Goal: Task Accomplishment & Management: Manage account settings

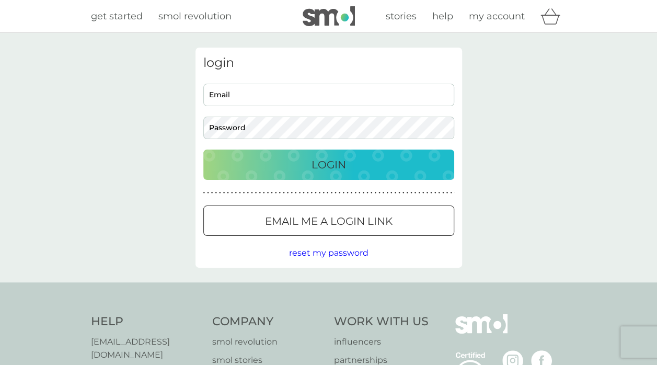
click at [240, 89] on input "Email" at bounding box center [328, 95] width 251 height 22
type input "[EMAIL_ADDRESS][DOMAIN_NAME]"
click at [398, 166] on div "Login" at bounding box center [329, 164] width 230 height 17
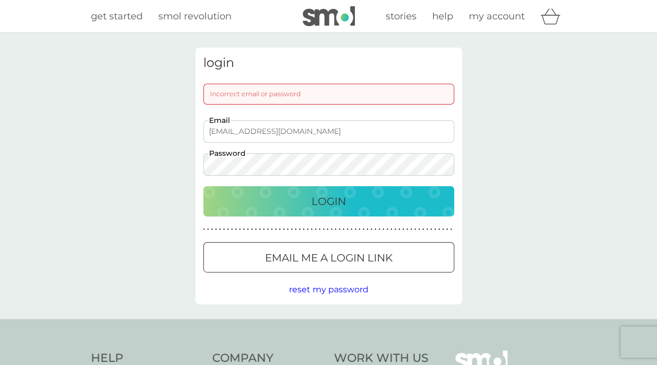
click at [199, 156] on div "login Incorrect email or password [EMAIL_ADDRESS][DOMAIN_NAME] Email Password L…" at bounding box center [328, 176] width 267 height 257
click at [316, 202] on p "Login" at bounding box center [329, 201] width 34 height 17
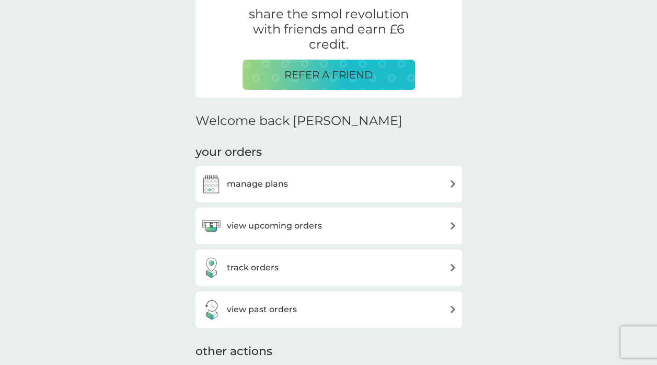
scroll to position [314, 0]
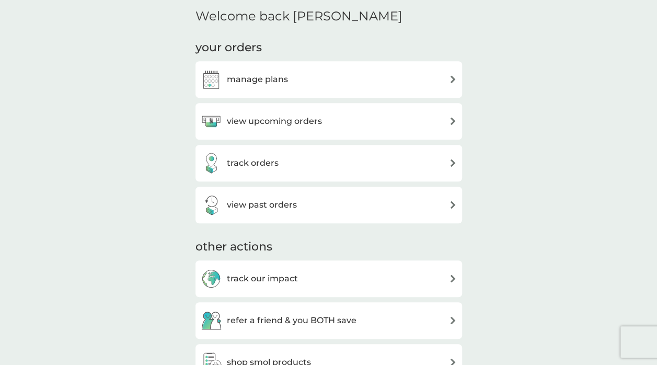
click at [337, 124] on div "view upcoming orders" at bounding box center [329, 121] width 256 height 21
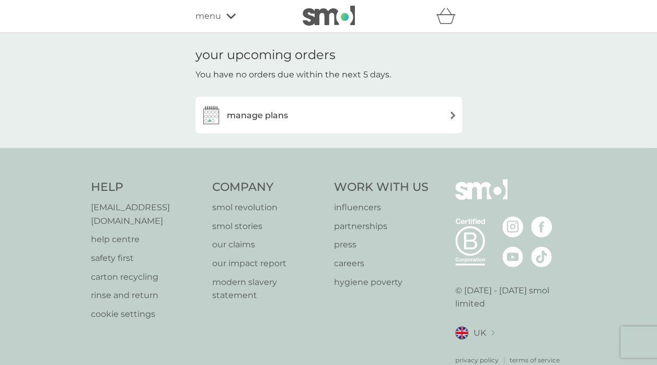
click at [368, 116] on div "manage plans" at bounding box center [329, 115] width 256 height 21
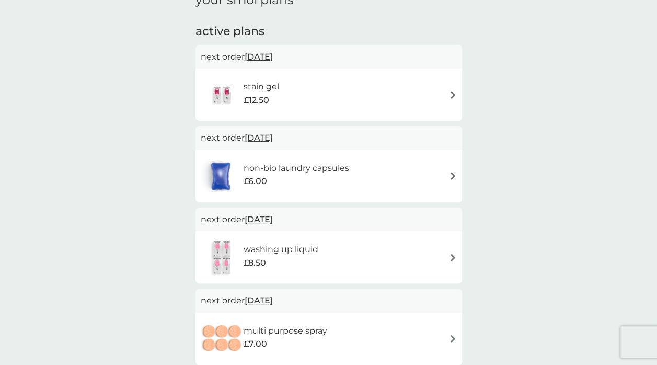
scroll to position [52, 0]
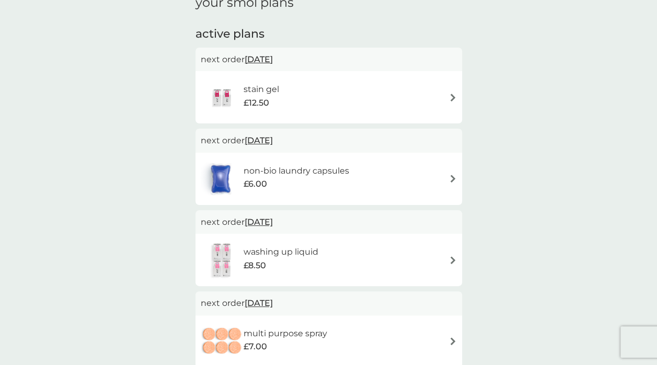
click at [273, 66] on span "30 Nov 2025" at bounding box center [259, 59] width 28 height 20
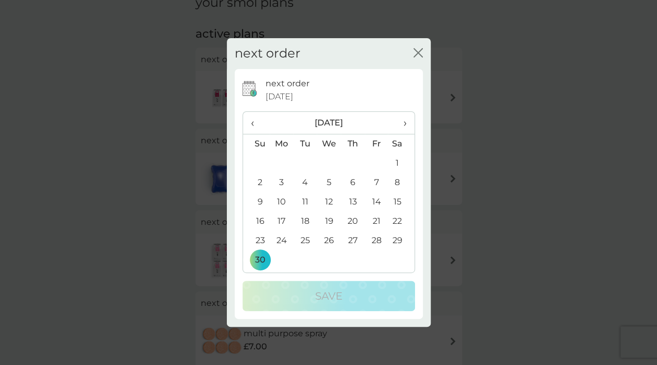
click at [410, 121] on th "›" at bounding box center [401, 123] width 26 height 22
drag, startPoint x: 410, startPoint y: 121, endPoint x: 381, endPoint y: 79, distance: 51.2
click at [380, 79] on div "next order 30 Nov 2025" at bounding box center [340, 90] width 149 height 27
click at [400, 122] on span "›" at bounding box center [401, 123] width 10 height 22
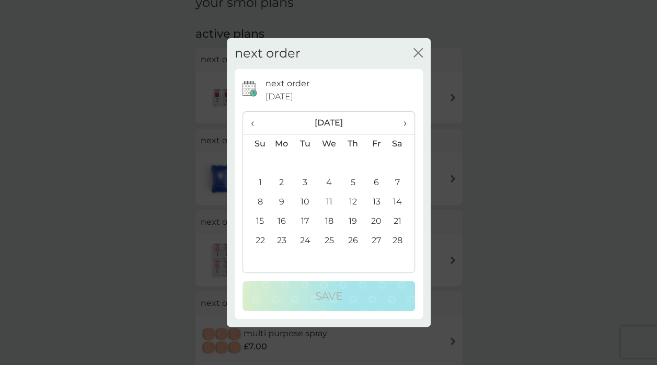
click at [395, 201] on td "14" at bounding box center [401, 201] width 26 height 19
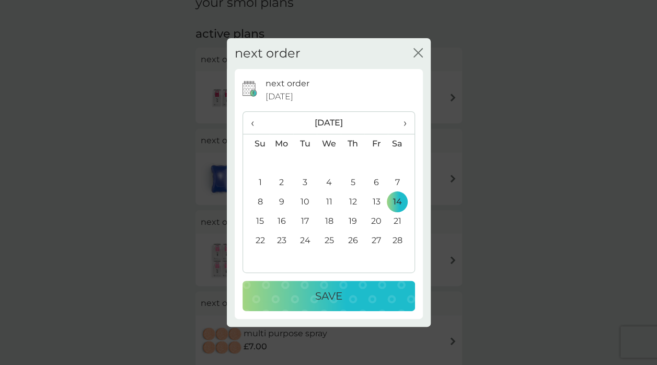
click at [365, 297] on div "Save" at bounding box center [329, 295] width 152 height 17
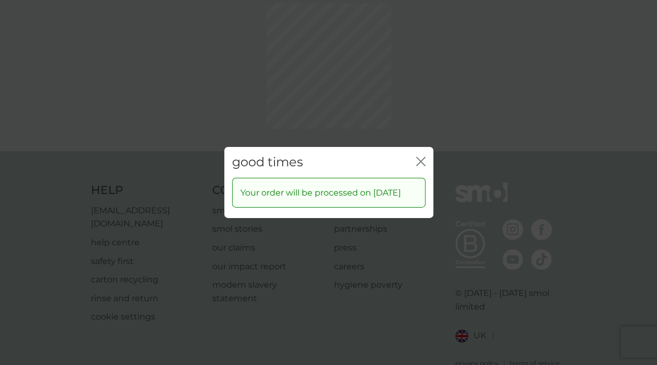
click at [420, 111] on div "good times close Your order will be processed on 14 Feb 2026" at bounding box center [328, 182] width 657 height 365
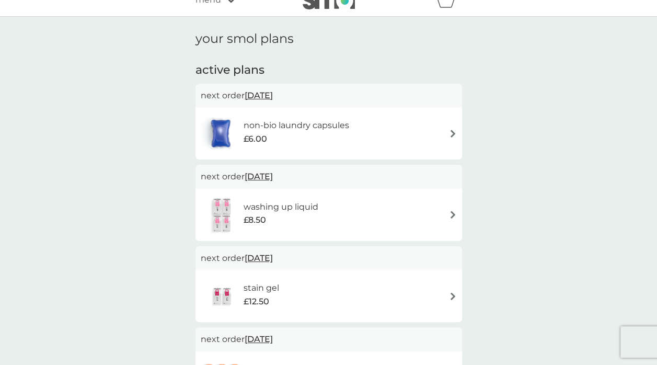
scroll to position [0, 0]
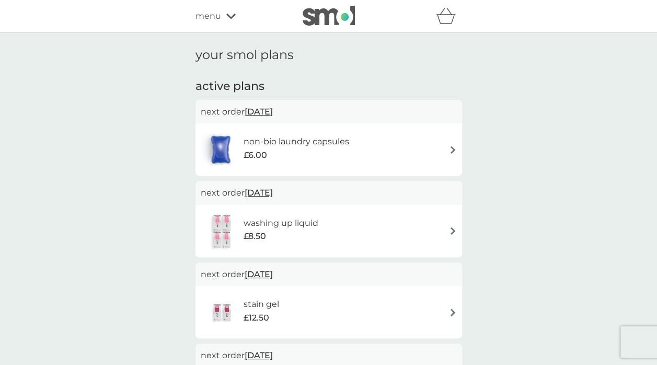
click at [397, 149] on div "non-bio laundry capsules £6.00" at bounding box center [329, 149] width 256 height 37
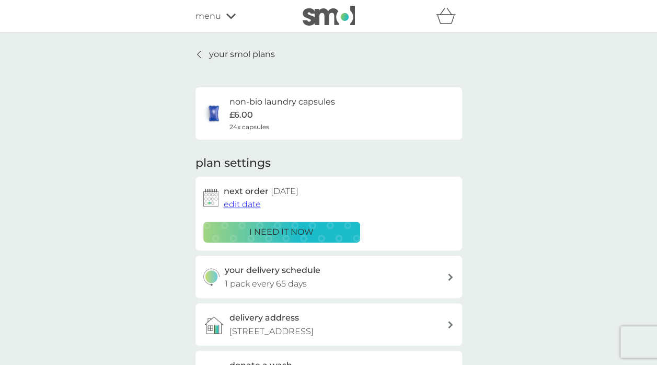
click at [341, 283] on div "your delivery schedule 1 pack every 65 days" at bounding box center [336, 276] width 222 height 27
select select "63"
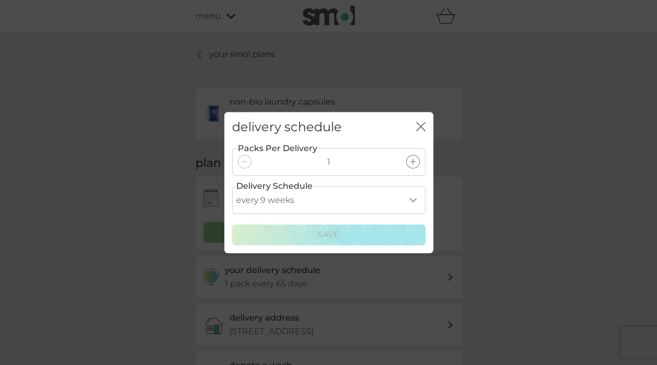
click at [581, 229] on div "delivery schedule close Packs Per Delivery 1 Delivery Schedule every 1 week eve…" at bounding box center [328, 182] width 657 height 365
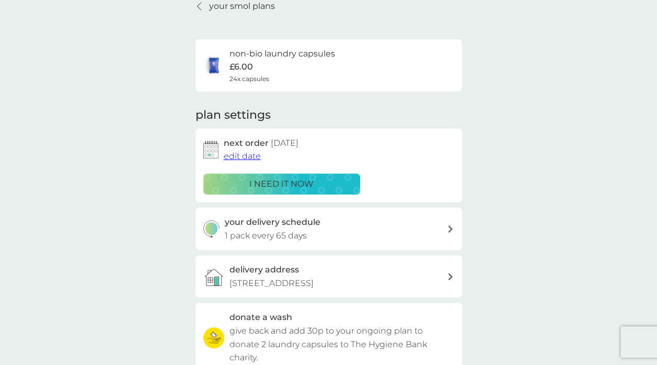
scroll to position [105, 0]
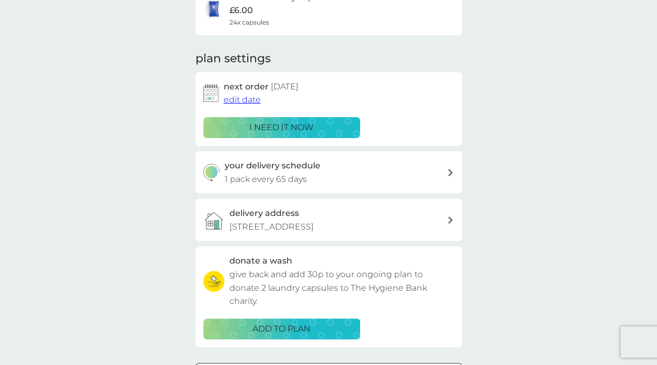
click at [240, 99] on span "edit date" at bounding box center [242, 100] width 37 height 10
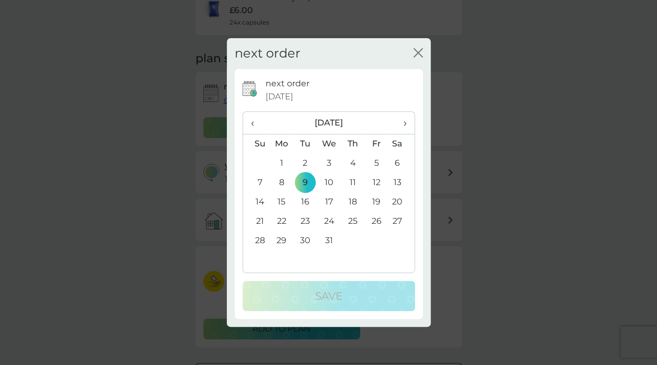
click at [407, 127] on th "›" at bounding box center [401, 123] width 26 height 22
click at [405, 122] on span "›" at bounding box center [401, 123] width 10 height 22
click at [397, 203] on td "14" at bounding box center [401, 201] width 26 height 19
click at [326, 183] on td "4" at bounding box center [329, 182] width 24 height 19
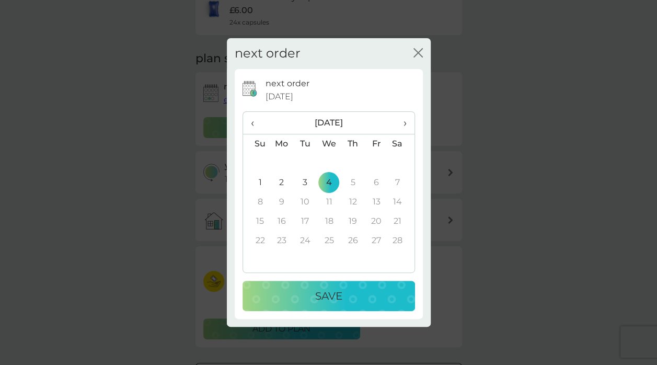
click at [359, 301] on div "Save" at bounding box center [329, 295] width 152 height 17
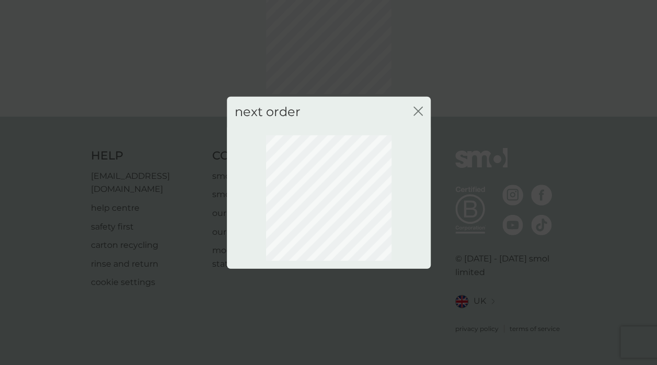
scroll to position [73, 0]
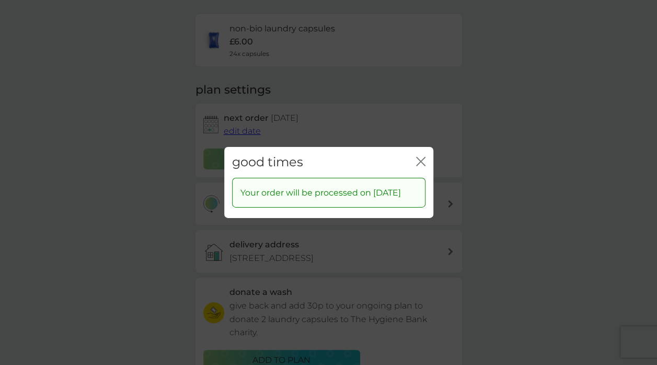
click at [419, 157] on icon "close" at bounding box center [420, 161] width 9 height 9
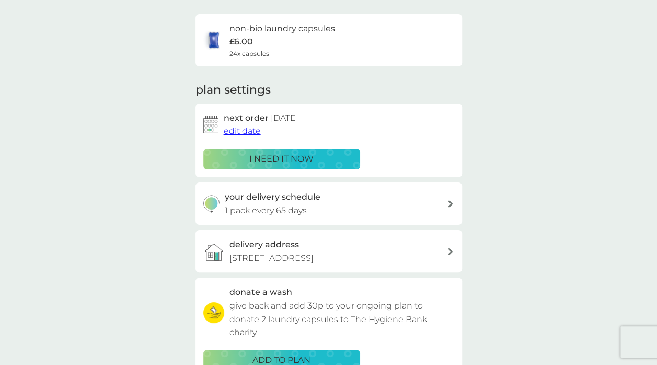
scroll to position [0, 0]
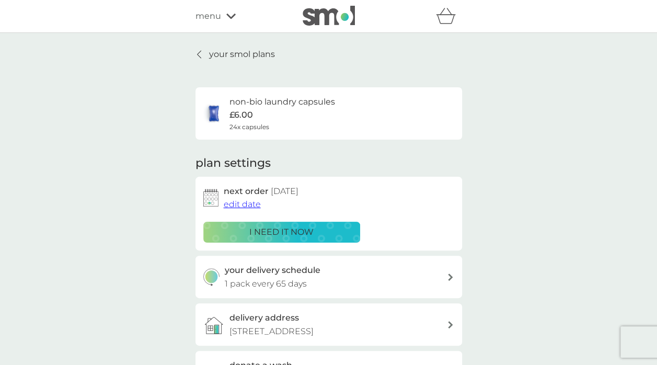
click at [199, 56] on icon at bounding box center [199, 54] width 4 height 8
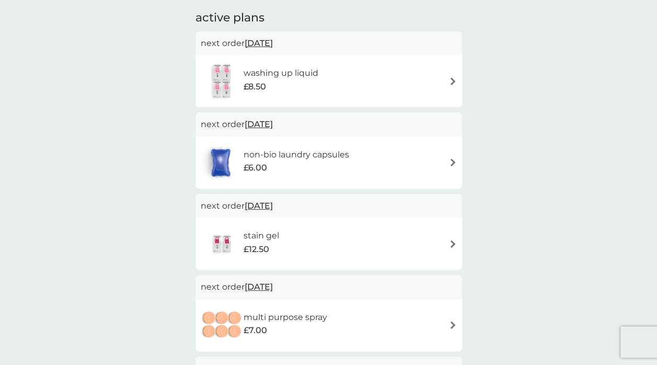
scroll to position [52, 0]
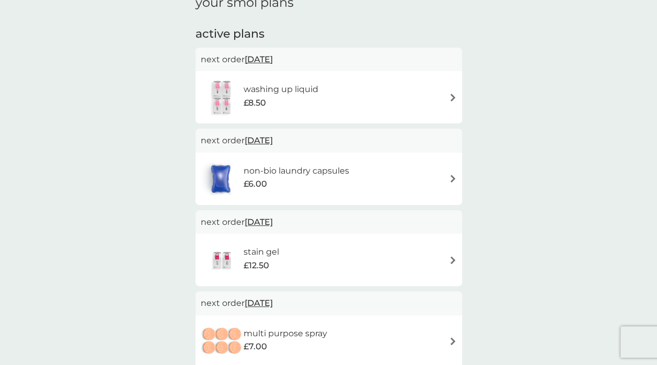
click at [273, 59] on span "31 Dec 2025" at bounding box center [259, 59] width 28 height 20
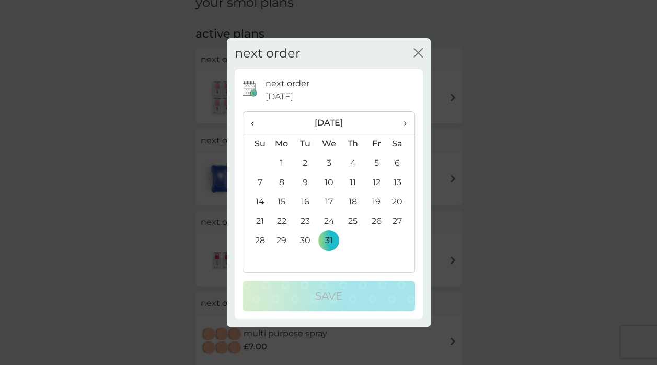
click at [401, 123] on span "›" at bounding box center [401, 123] width 10 height 22
click at [406, 124] on span "›" at bounding box center [401, 123] width 10 height 22
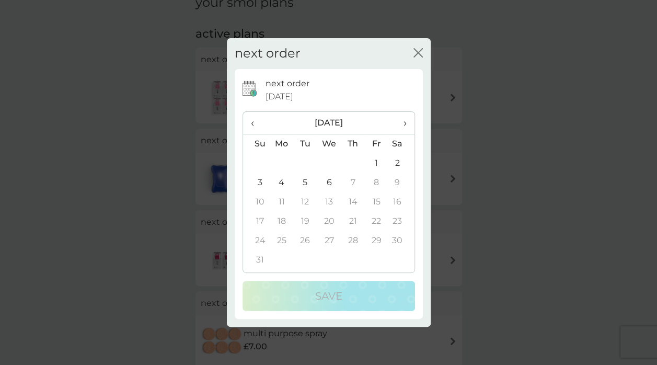
click at [405, 124] on span "›" at bounding box center [401, 123] width 10 height 22
click at [250, 125] on th "‹" at bounding box center [256, 123] width 27 height 22
click at [301, 177] on td "5" at bounding box center [305, 182] width 24 height 19
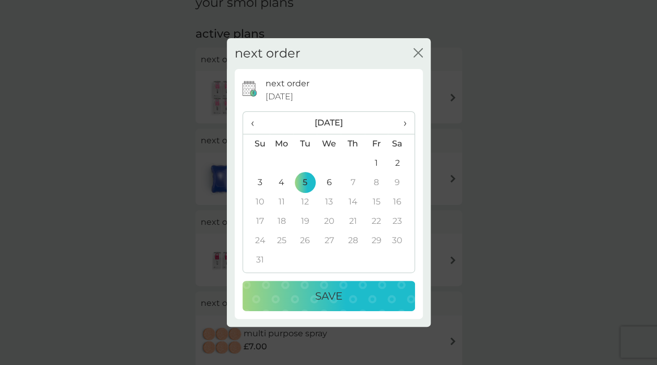
click at [385, 301] on div "Save" at bounding box center [329, 295] width 152 height 17
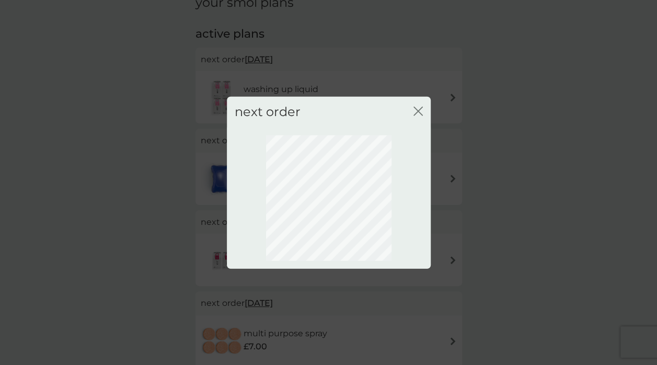
click at [530, 224] on div "next order close" at bounding box center [328, 182] width 657 height 365
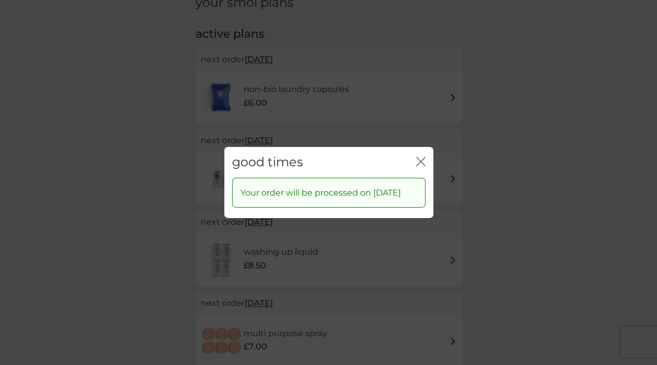
click at [418, 157] on icon "close" at bounding box center [420, 161] width 9 height 9
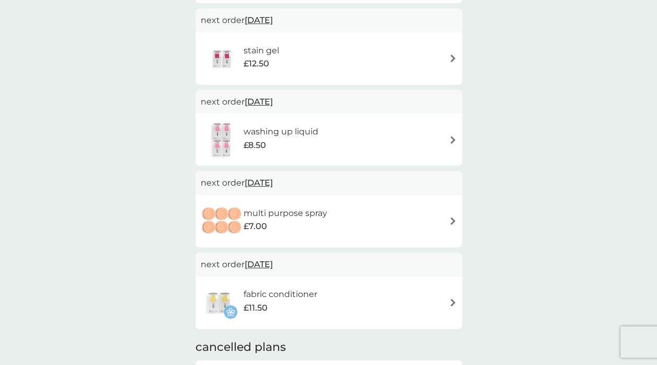
scroll to position [157, 0]
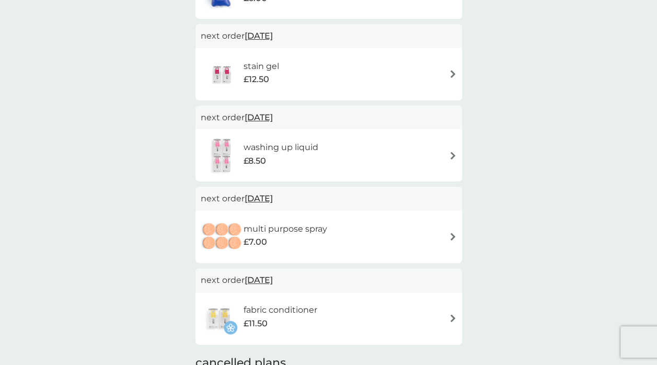
click at [389, 296] on div "fabric conditioner £11.50" at bounding box center [328, 318] width 267 height 52
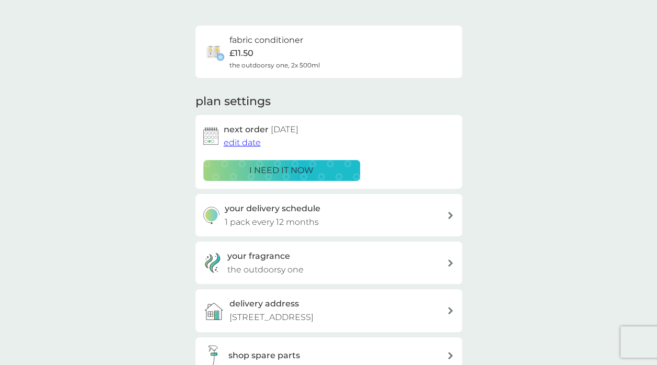
scroll to position [157, 0]
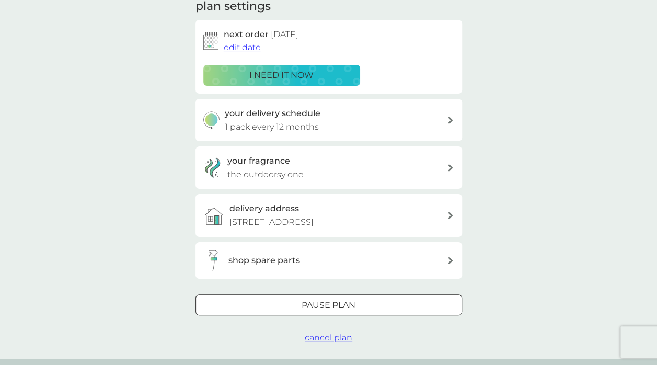
click at [329, 305] on div at bounding box center [328, 304] width 2 height 2
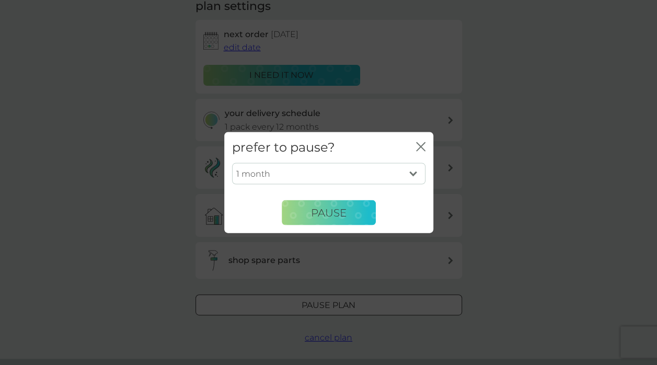
click at [419, 168] on select "1 month 2 months 3 months 4 months 5 months 6 months" at bounding box center [328, 174] width 193 height 22
click at [419, 143] on icon "close" at bounding box center [420, 146] width 9 height 9
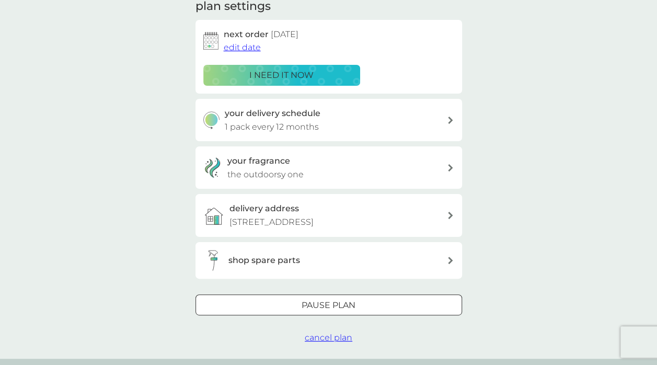
click at [328, 340] on span "cancel plan" at bounding box center [329, 337] width 48 height 10
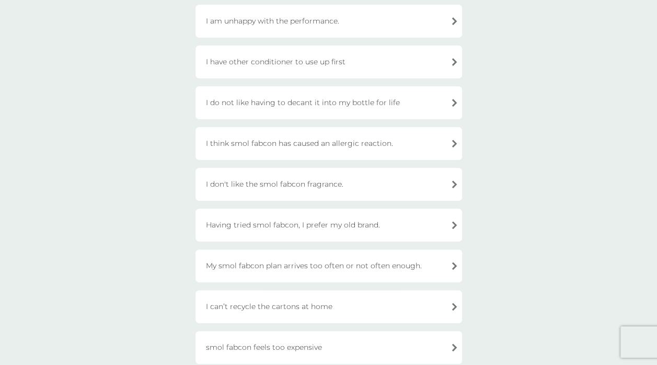
scroll to position [157, 0]
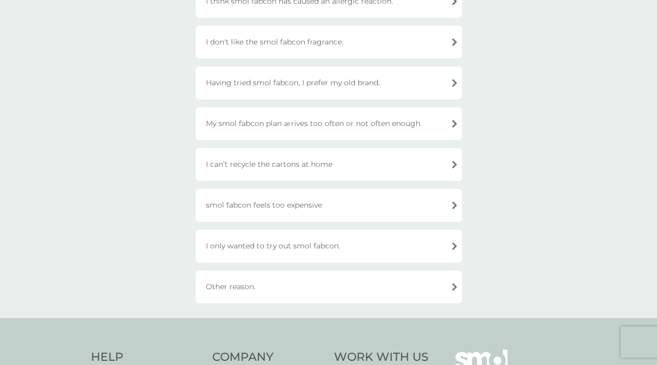
click at [329, 291] on div "Other reason." at bounding box center [328, 286] width 267 height 33
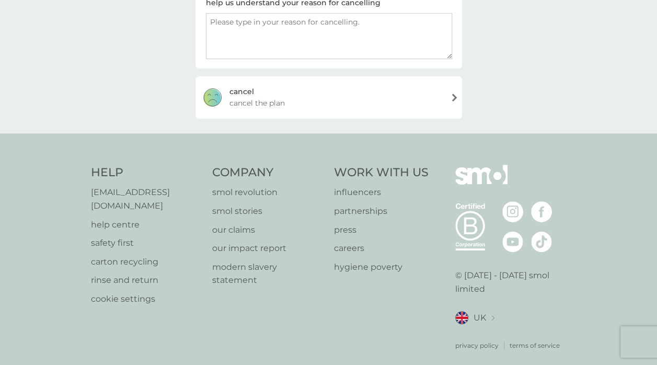
click at [340, 100] on div "cancel cancel the plan" at bounding box center [328, 97] width 267 height 42
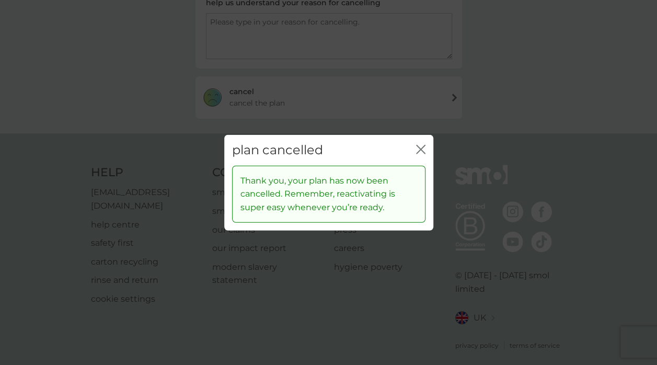
click at [417, 147] on icon "close" at bounding box center [420, 149] width 9 height 9
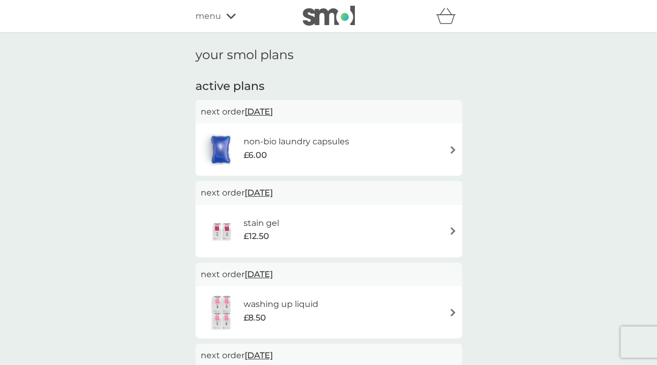
click at [195, 9] on div "refer a friend & you BOTH save smol impact smol shop your smol plans your upcom…" at bounding box center [328, 16] width 267 height 21
click at [210, 17] on span "menu" at bounding box center [208, 16] width 26 height 14
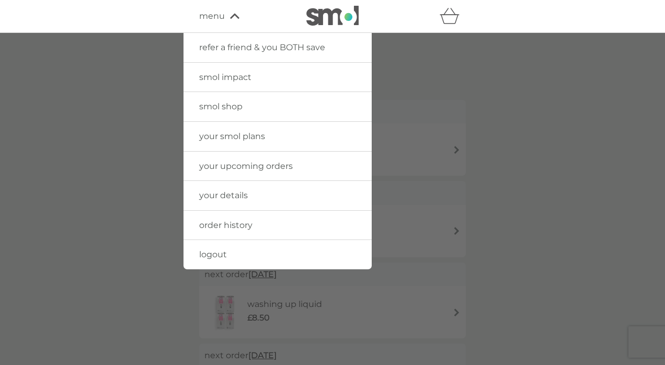
click at [214, 106] on span "smol shop" at bounding box center [220, 106] width 43 height 10
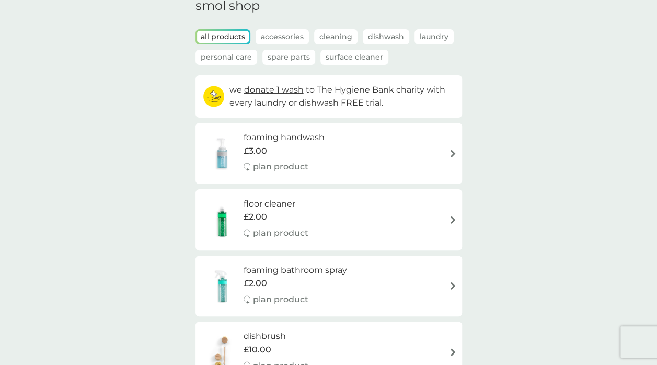
scroll to position [105, 0]
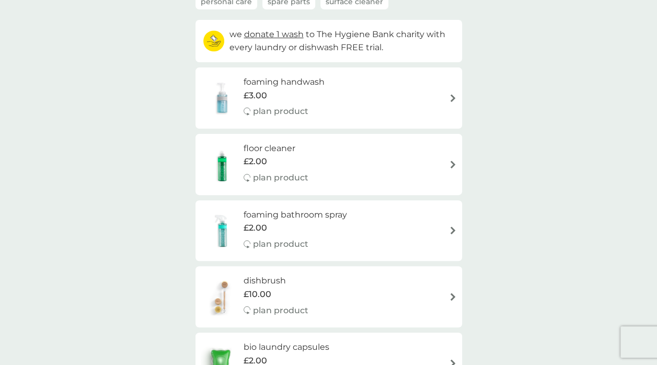
click at [368, 89] on div "foaming handwash £3.00 plan product" at bounding box center [329, 97] width 256 height 45
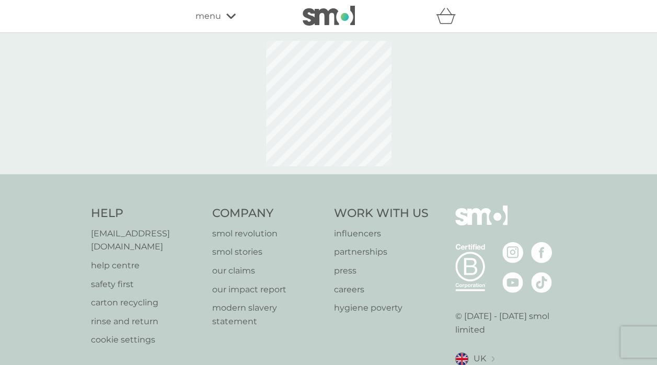
select select "119"
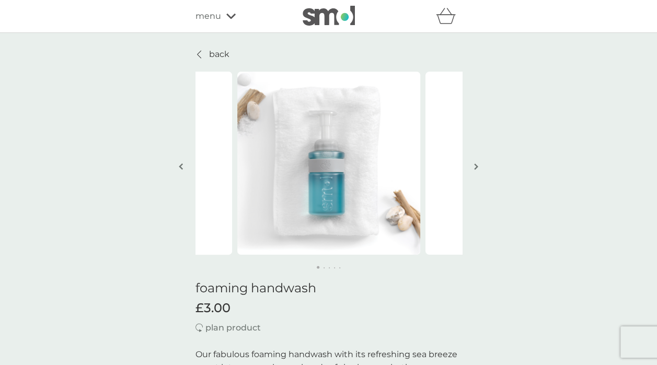
click at [475, 161] on button "button" at bounding box center [476, 167] width 8 height 52
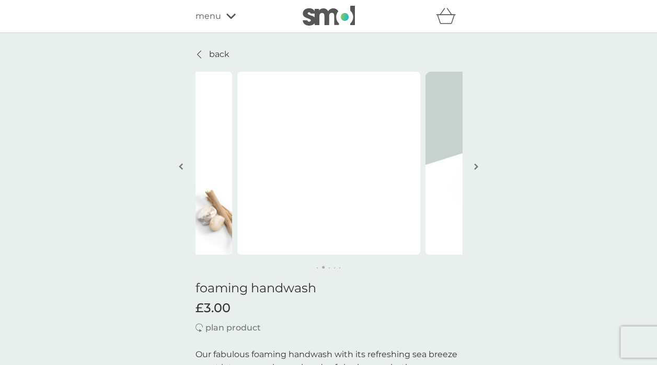
click at [475, 163] on img "button" at bounding box center [476, 167] width 4 height 8
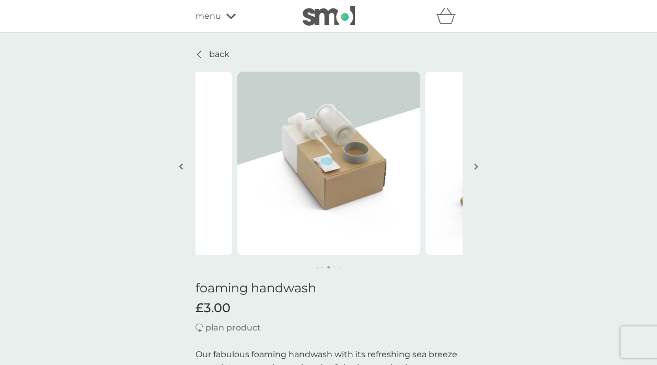
click at [475, 163] on img "button" at bounding box center [476, 167] width 4 height 8
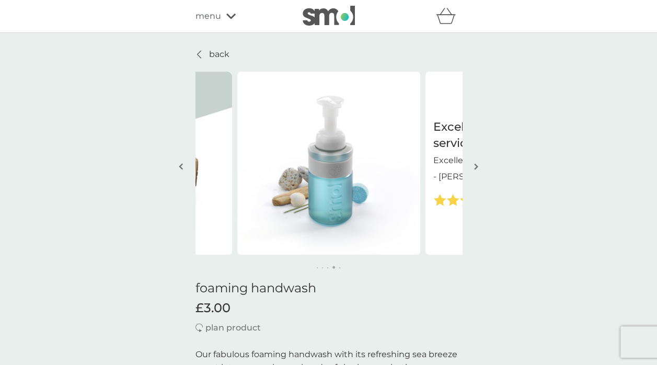
click at [475, 163] on img "button" at bounding box center [476, 167] width 4 height 8
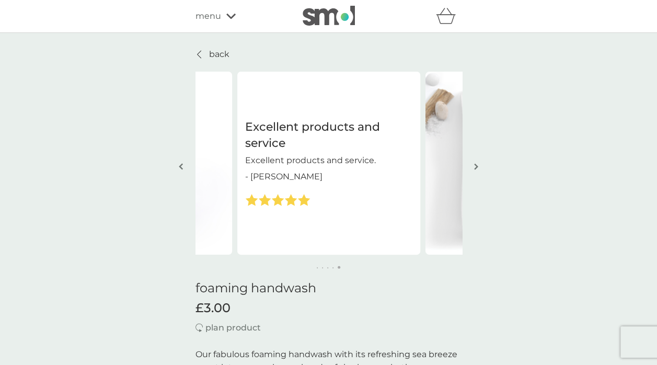
drag, startPoint x: 195, startPoint y: 49, endPoint x: 577, endPoint y: 140, distance: 392.1
click at [195, 49] on link "back" at bounding box center [212, 55] width 34 height 14
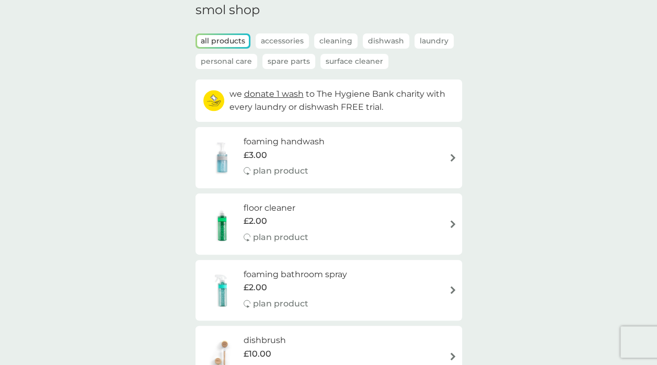
scroll to position [105, 0]
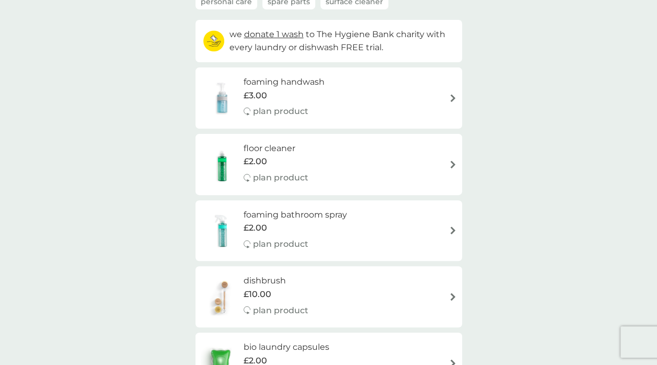
click at [377, 158] on div "floor cleaner £2.00 plan product" at bounding box center [329, 164] width 256 height 45
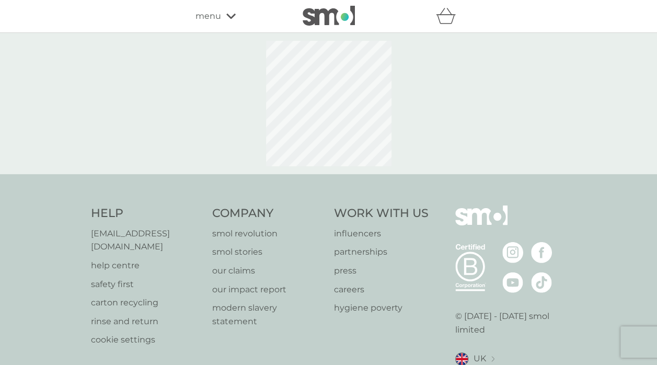
select select "84"
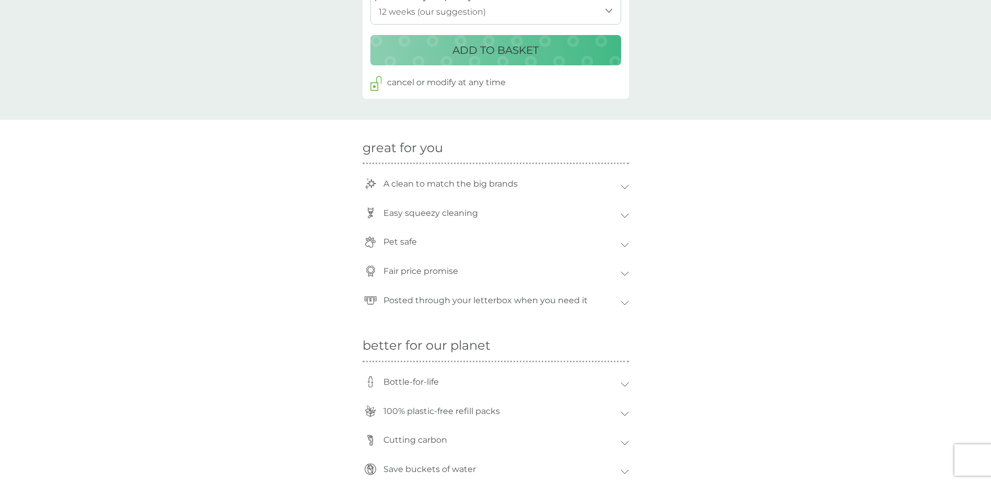
scroll to position [627, 0]
click at [628, 186] on icon at bounding box center [625, 186] width 8 height 5
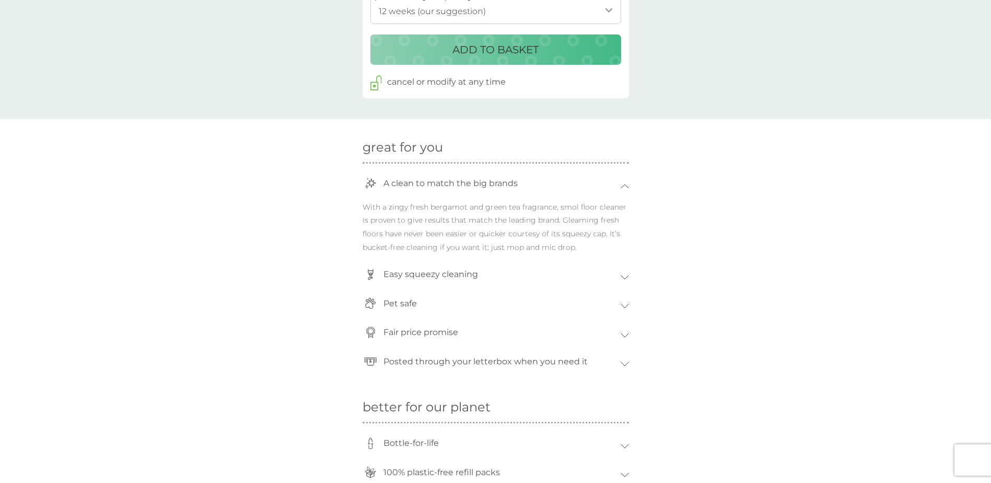
click at [628, 186] on icon at bounding box center [625, 186] width 8 height 5
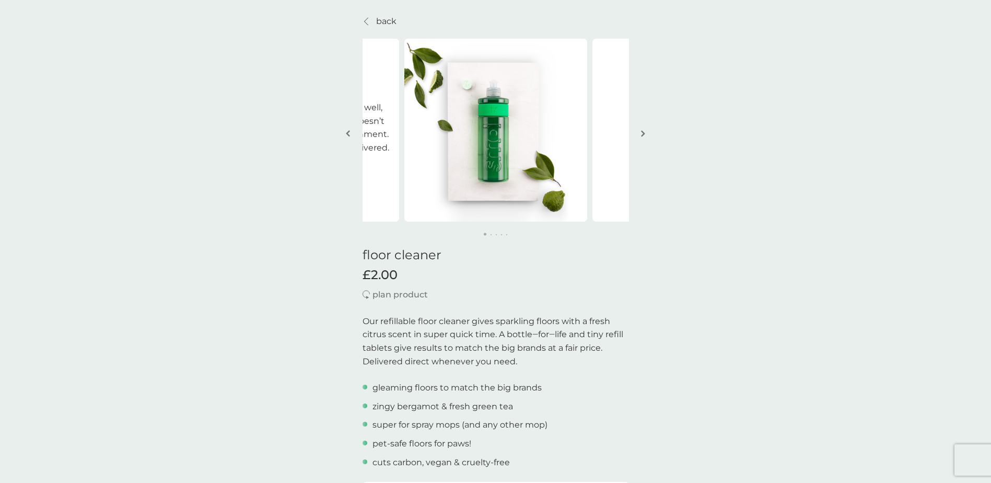
scroll to position [0, 0]
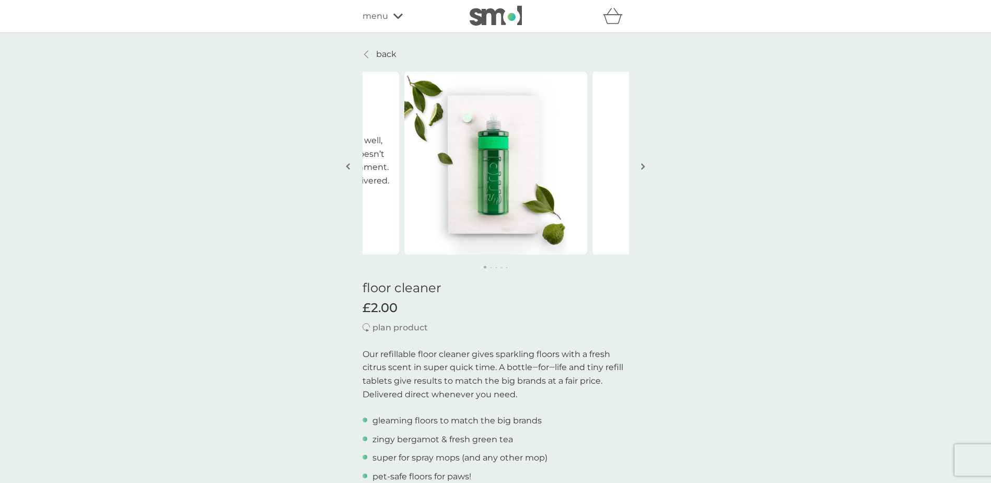
click at [641, 160] on button "button" at bounding box center [644, 167] width 8 height 52
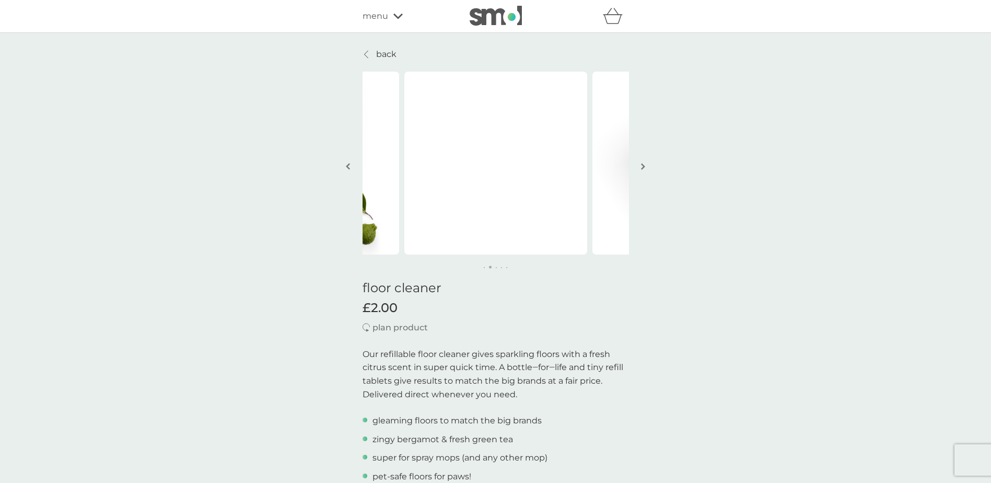
click at [642, 164] on img "button" at bounding box center [643, 167] width 4 height 8
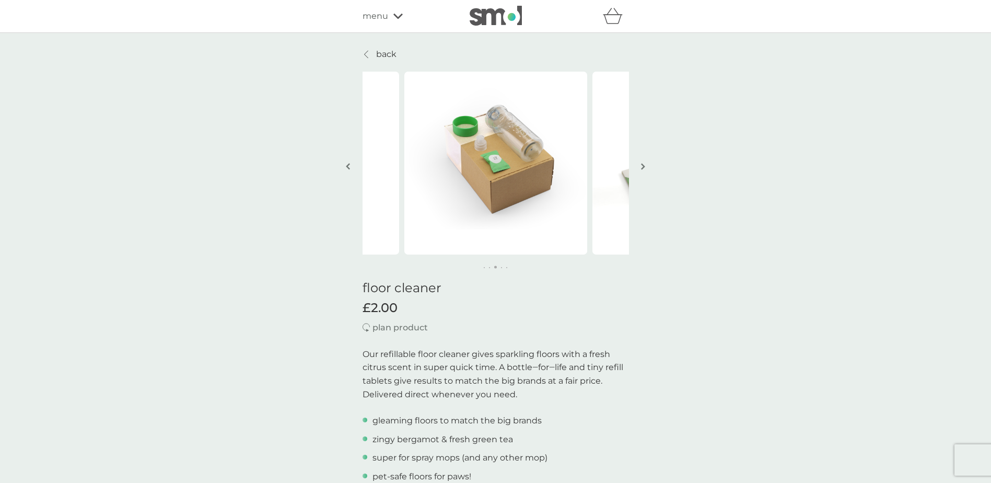
click at [642, 164] on img "button" at bounding box center [643, 167] width 4 height 8
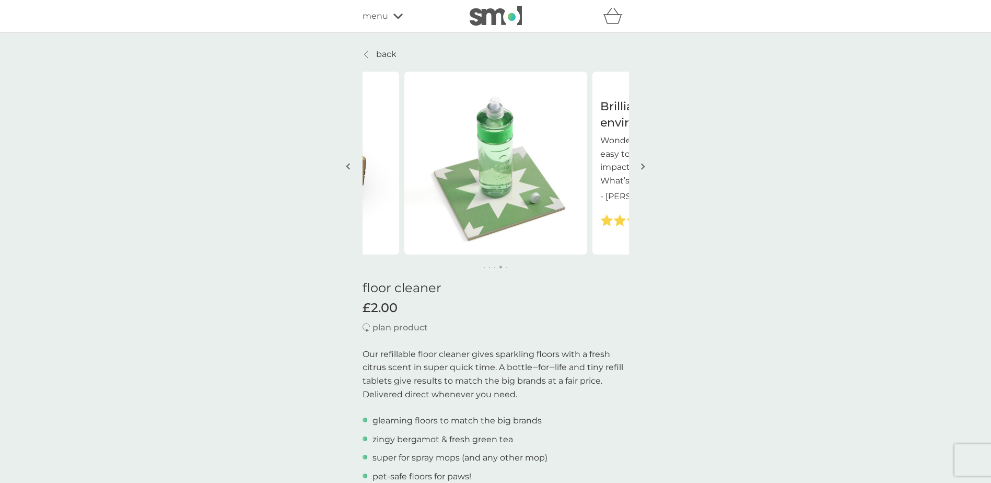
click at [642, 164] on img "button" at bounding box center [643, 167] width 4 height 8
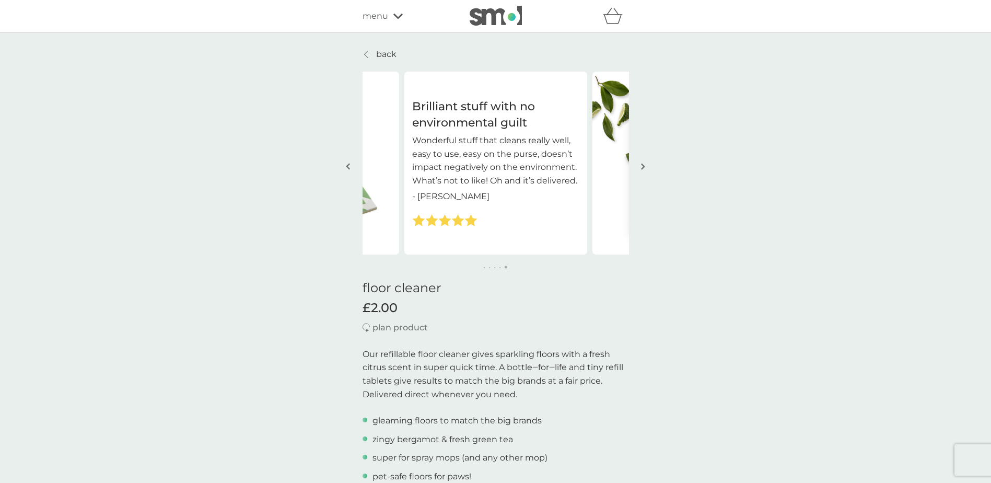
drag, startPoint x: 369, startPoint y: 52, endPoint x: 886, endPoint y: 281, distance: 565.5
click at [369, 52] on div at bounding box center [366, 54] width 7 height 8
